Goal: Use online tool/utility: Utilize a website feature to perform a specific function

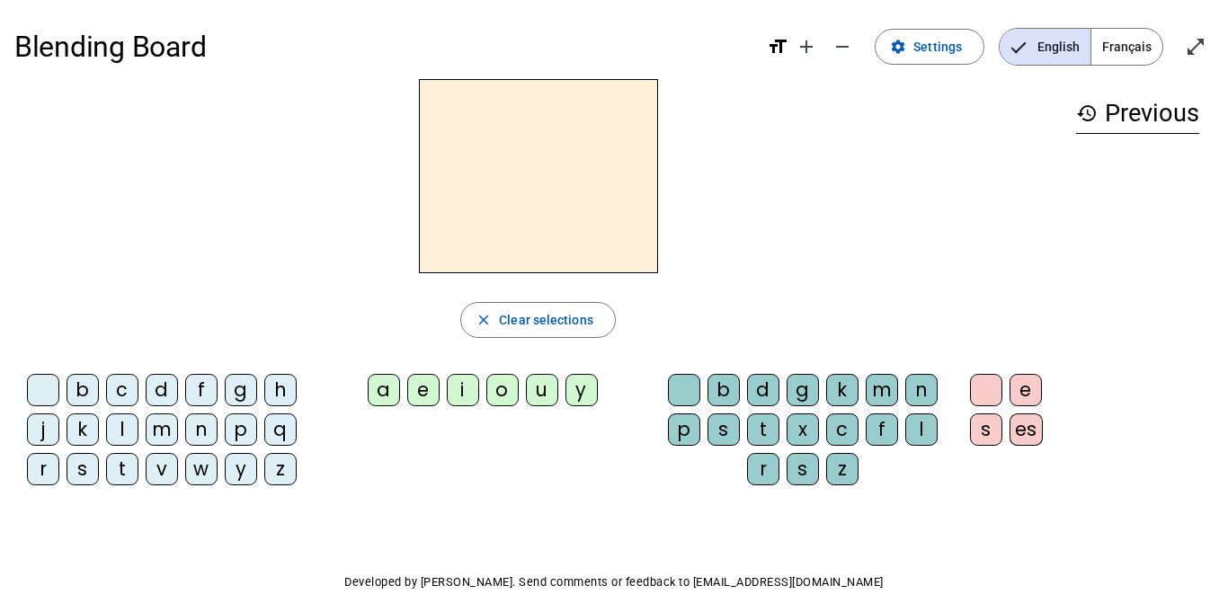
click at [157, 433] on div "m" at bounding box center [162, 429] width 32 height 32
click at [381, 387] on div "a" at bounding box center [384, 390] width 32 height 32
click at [118, 428] on div "l" at bounding box center [122, 429] width 32 height 32
click at [420, 389] on div "e" at bounding box center [423, 390] width 32 height 32
click at [155, 387] on div "d" at bounding box center [162, 390] width 32 height 32
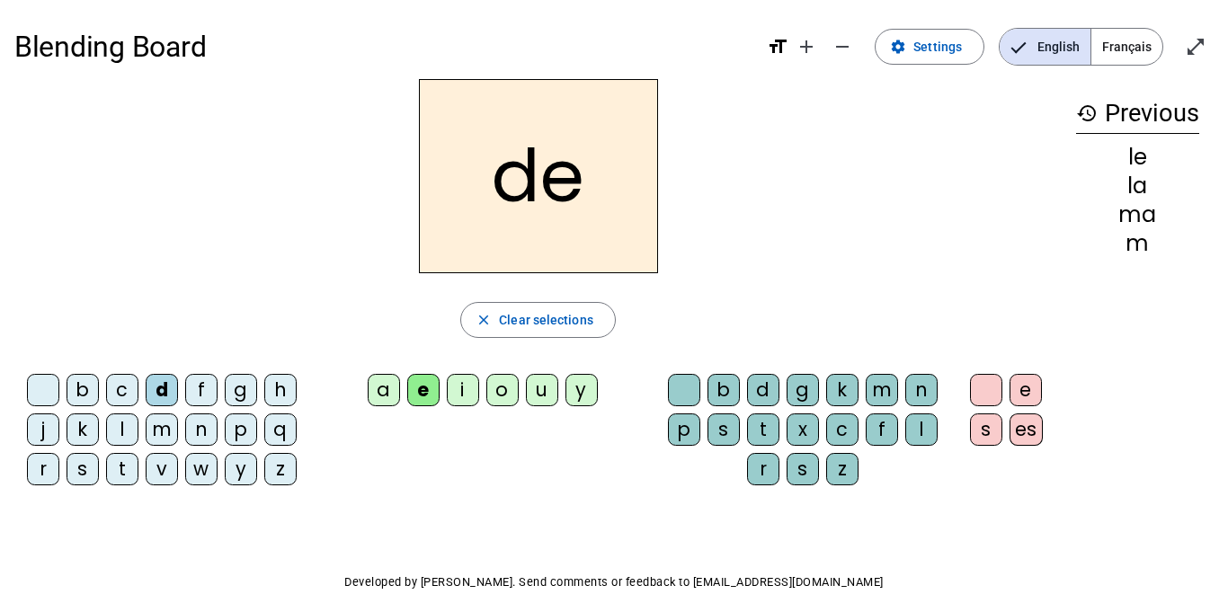
click at [543, 383] on div "u" at bounding box center [542, 390] width 32 height 32
click at [122, 457] on div "t" at bounding box center [122, 469] width 32 height 32
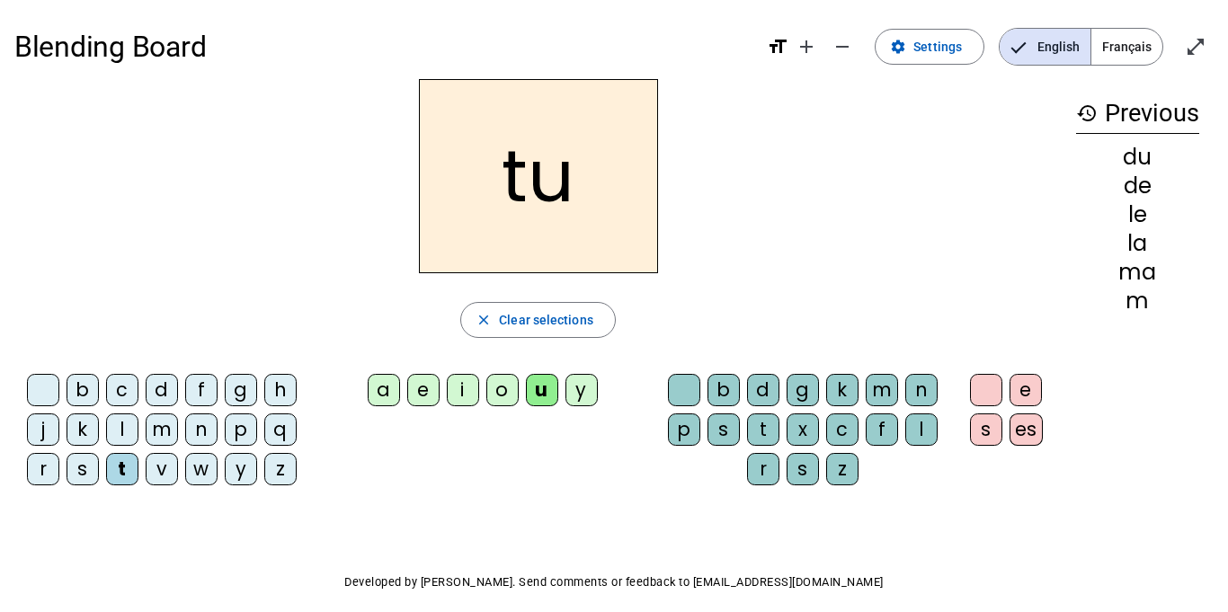
click at [379, 382] on div "a" at bounding box center [384, 390] width 32 height 32
click at [425, 384] on div "e" at bounding box center [423, 390] width 32 height 32
click at [158, 429] on div "m" at bounding box center [162, 429] width 32 height 32
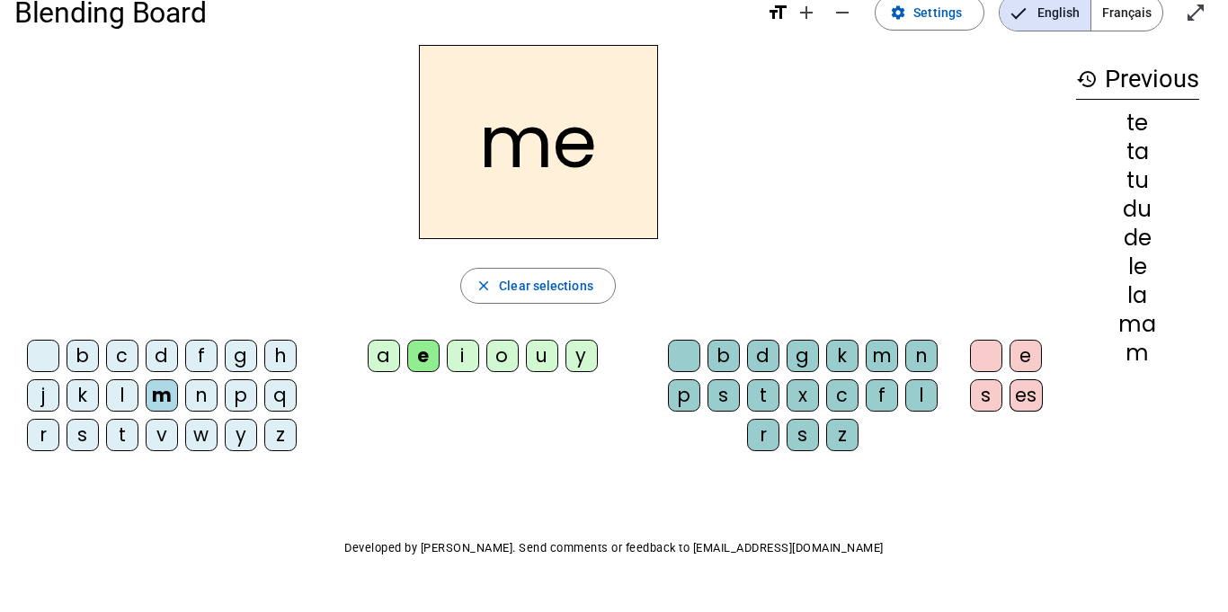
scroll to position [36, 0]
